Goal: Information Seeking & Learning: Learn about a topic

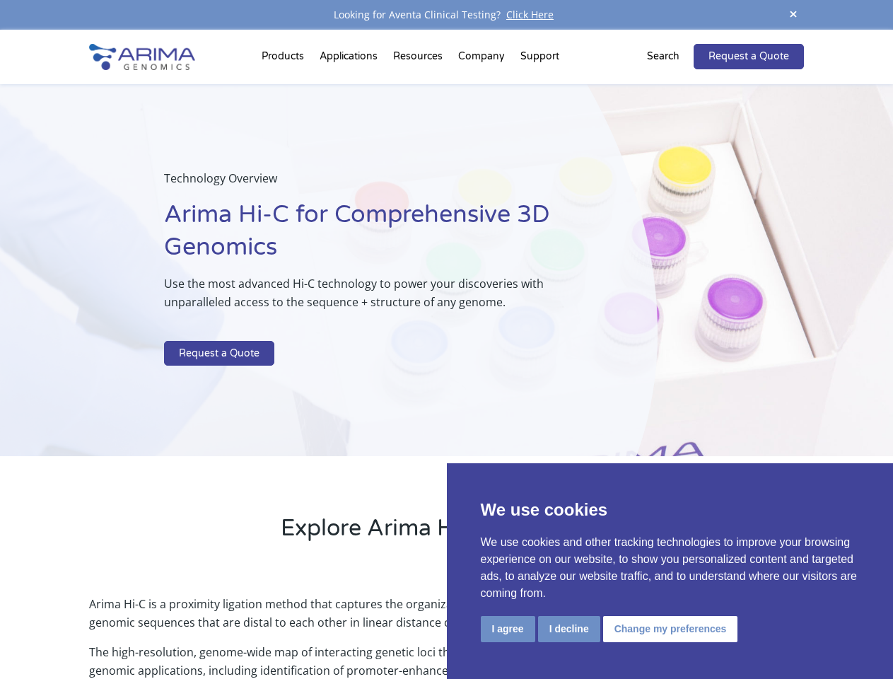
click at [446, 339] on p at bounding box center [375, 331] width 422 height 18
click at [508, 629] on button "I agree" at bounding box center [508, 629] width 54 height 26
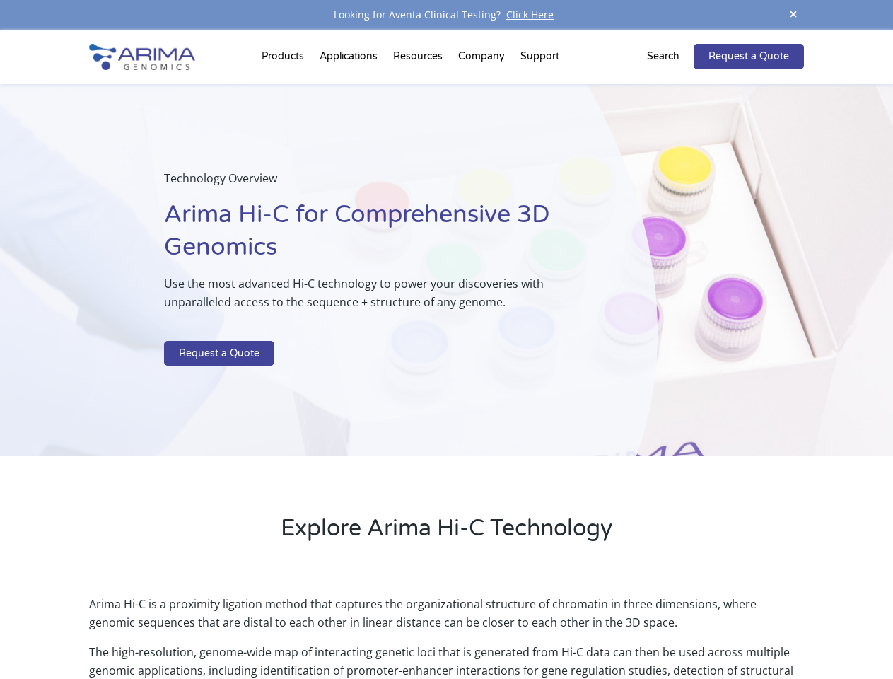
click at [568, 629] on p "Arima Hi-C is a proximity ligation method that captures the organizational stru…" at bounding box center [446, 619] width 714 height 48
click at [668, 629] on p "Arima Hi-C is a proximity ligation method that captures the organizational stru…" at bounding box center [446, 619] width 714 height 48
click at [793, 15] on span at bounding box center [793, 15] width 21 height 19
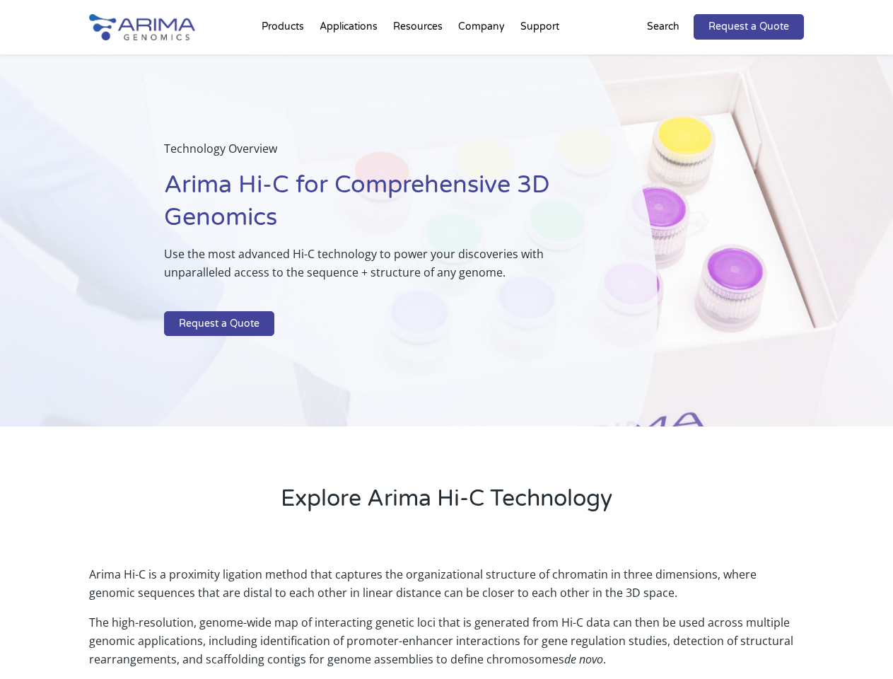
click at [446, 354] on div "Technology Overview Arima Hi-C for Comprehensive 3D Genomics Use the most advan…" at bounding box center [329, 240] width 658 height 373
click at [285, 59] on div "Technology Overview Arima Hi-C for Comprehensive 3D Genomics Use the most advan…" at bounding box center [329, 240] width 658 height 373
click at [419, 59] on div "Technology Overview Arima Hi-C for Comprehensive 3D Genomics Use the most advan…" at bounding box center [329, 240] width 658 height 373
click at [482, 59] on div "Technology Overview Arima Hi-C for Comprehensive 3D Genomics Use the most advan…" at bounding box center [329, 240] width 658 height 373
click at [540, 59] on div "Technology Overview Arima Hi-C for Comprehensive 3D Genomics Use the most advan…" at bounding box center [329, 240] width 658 height 373
